Goal: Book appointment/travel/reservation

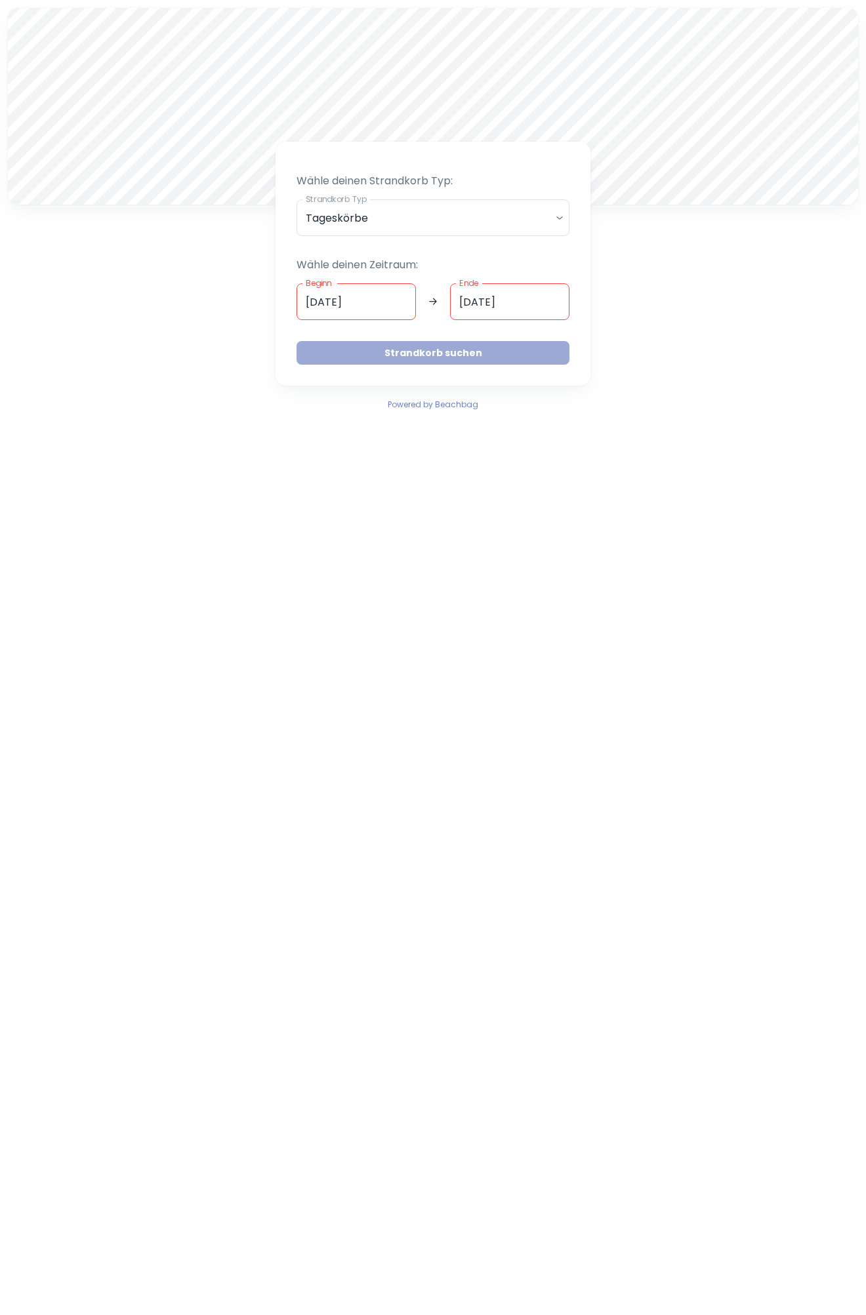
click at [448, 358] on button "Strandkorb suchen" at bounding box center [433, 353] width 273 height 24
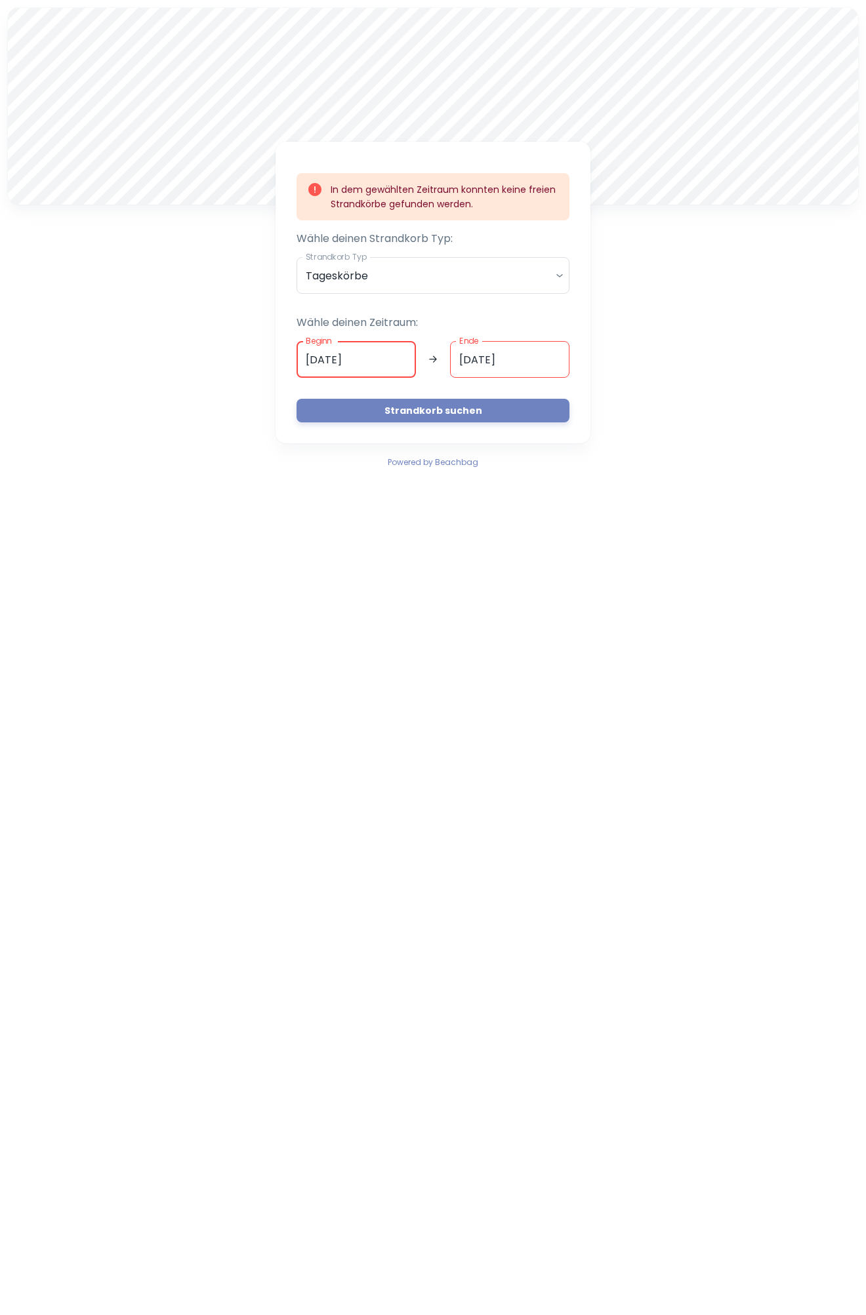
drag, startPoint x: 310, startPoint y: 355, endPoint x: 316, endPoint y: 358, distance: 7.1
click at [316, 358] on input "[DATE]" at bounding box center [356, 359] width 119 height 37
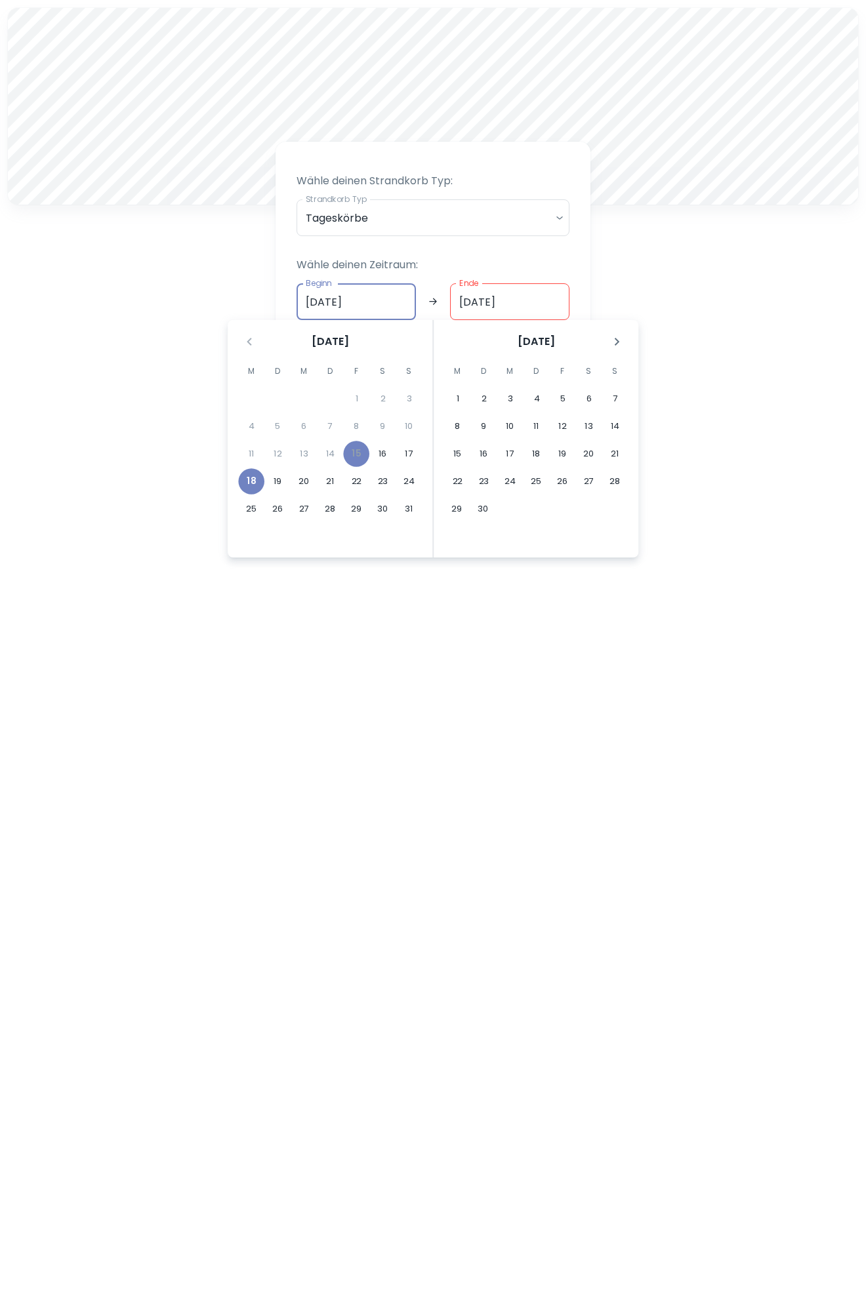
type input "[DATE]"
click at [471, 303] on input "[DATE]" at bounding box center [509, 301] width 119 height 37
type input "[DATE]"
click at [562, 217] on body "A Wähle deinen Strandkorb Typ: Strandkorb Typ Tageskörbe daily Strandkorb Typ W…" at bounding box center [433, 657] width 866 height 1315
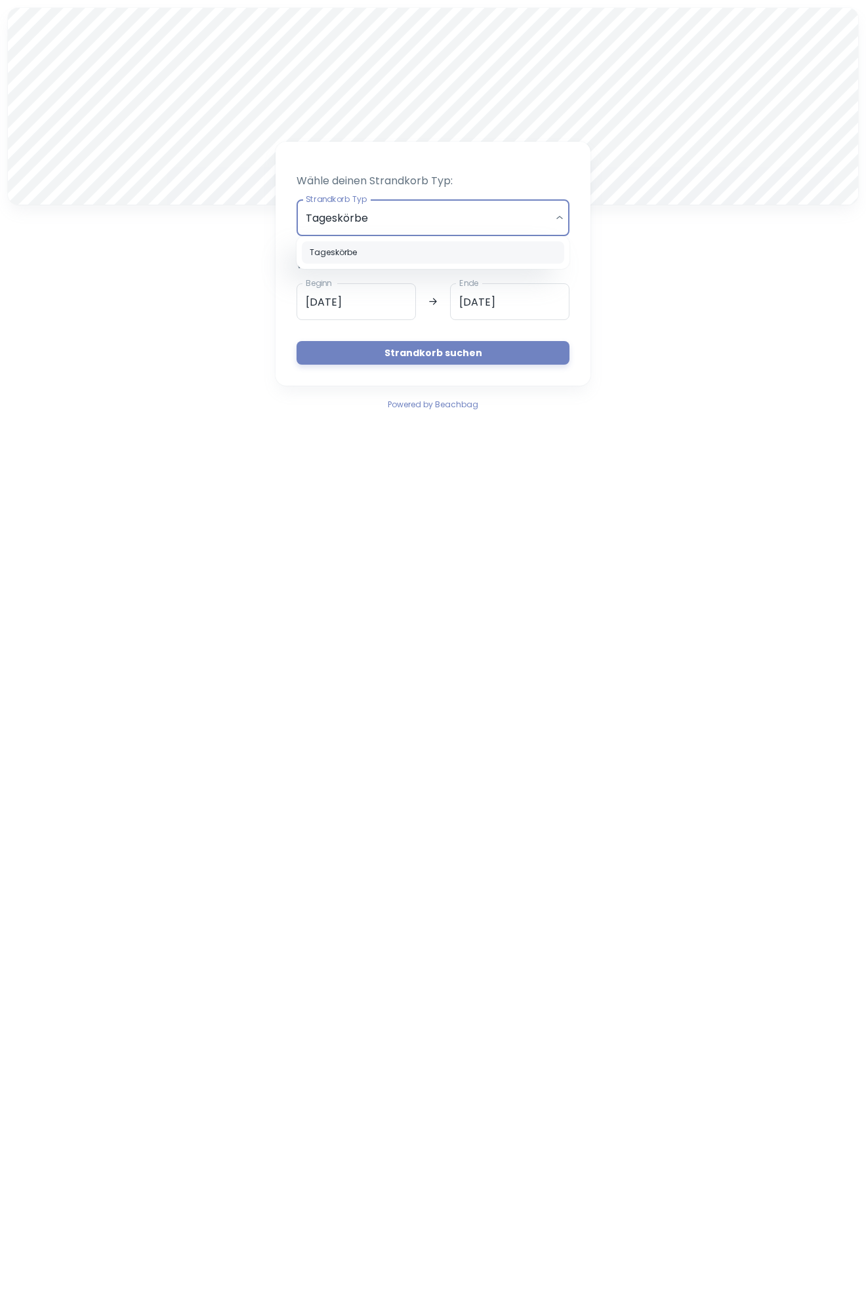
click at [562, 217] on div at bounding box center [433, 657] width 866 height 1315
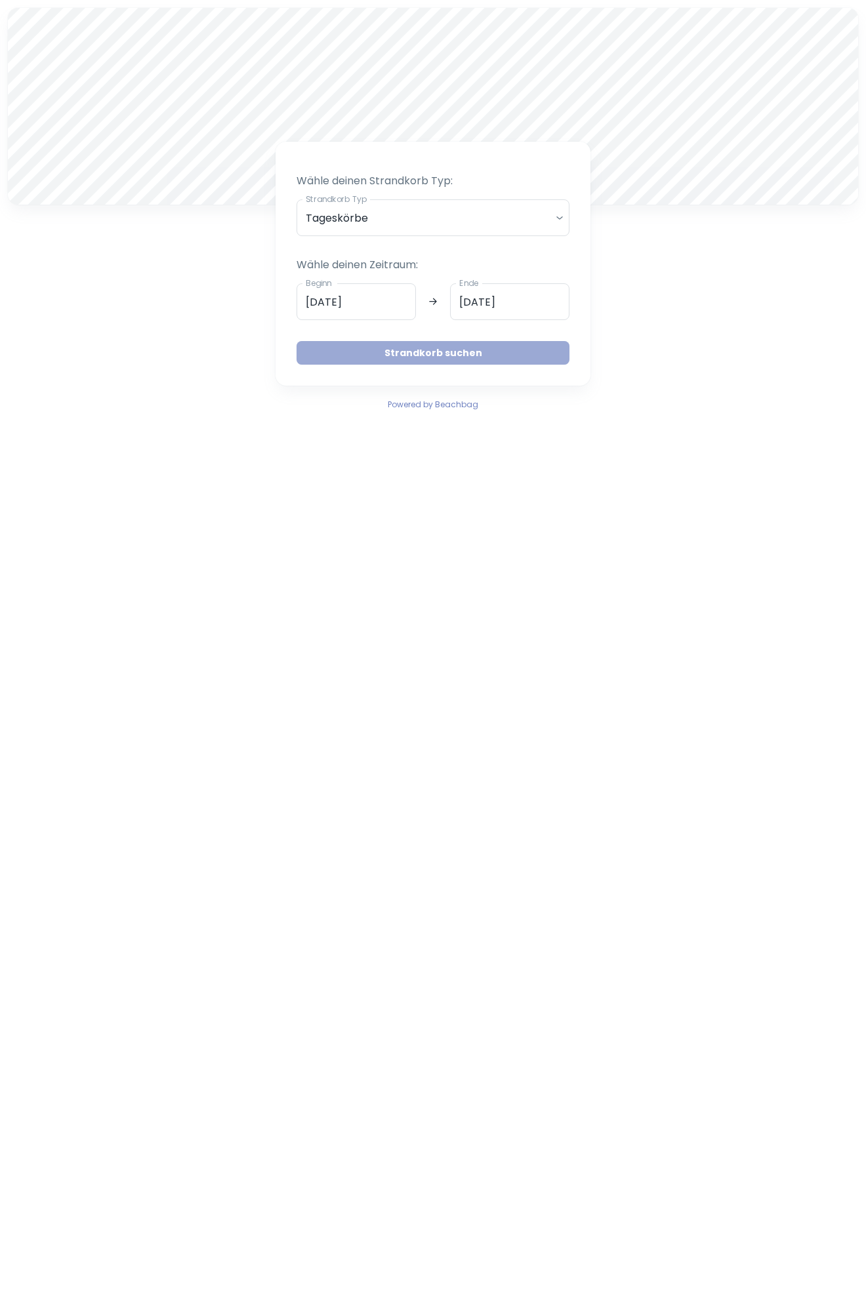
click at [412, 356] on button "Strandkorb suchen" at bounding box center [433, 353] width 273 height 24
